Goal: Book appointment/travel/reservation

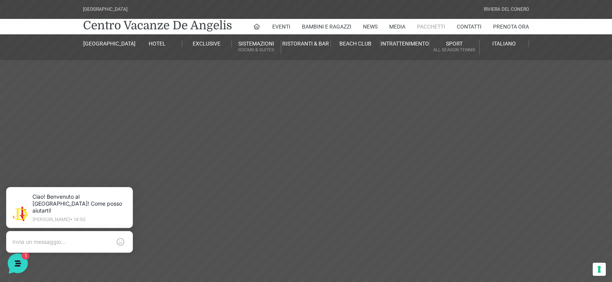
click at [432, 25] on link "Pacchetti" at bounding box center [431, 26] width 28 height 15
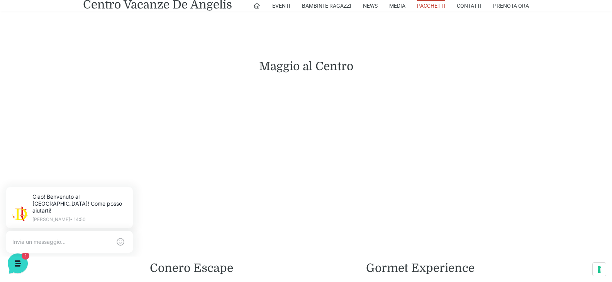
scroll to position [833, 0]
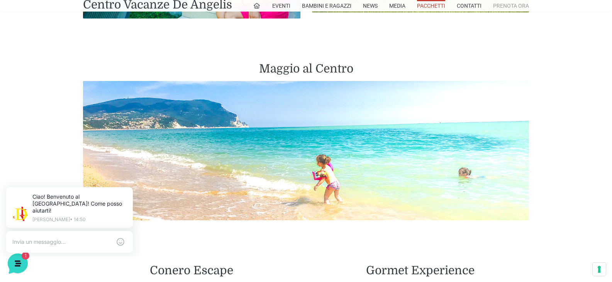
click at [508, 3] on link "Prenota Ora" at bounding box center [511, 6] width 36 height 12
